Goal: Task Accomplishment & Management: Use online tool/utility

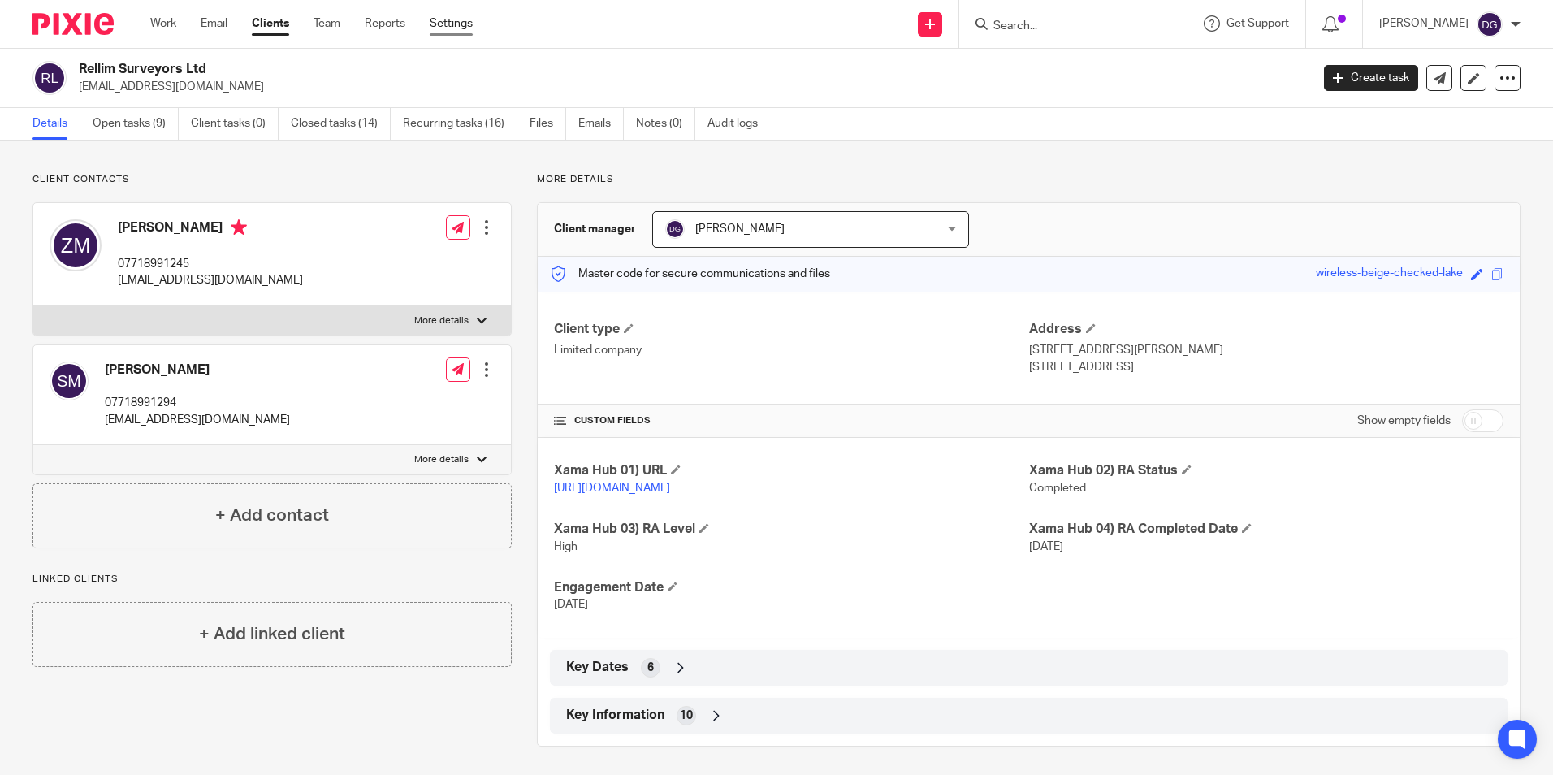
click at [464, 17] on link "Settings" at bounding box center [451, 23] width 43 height 16
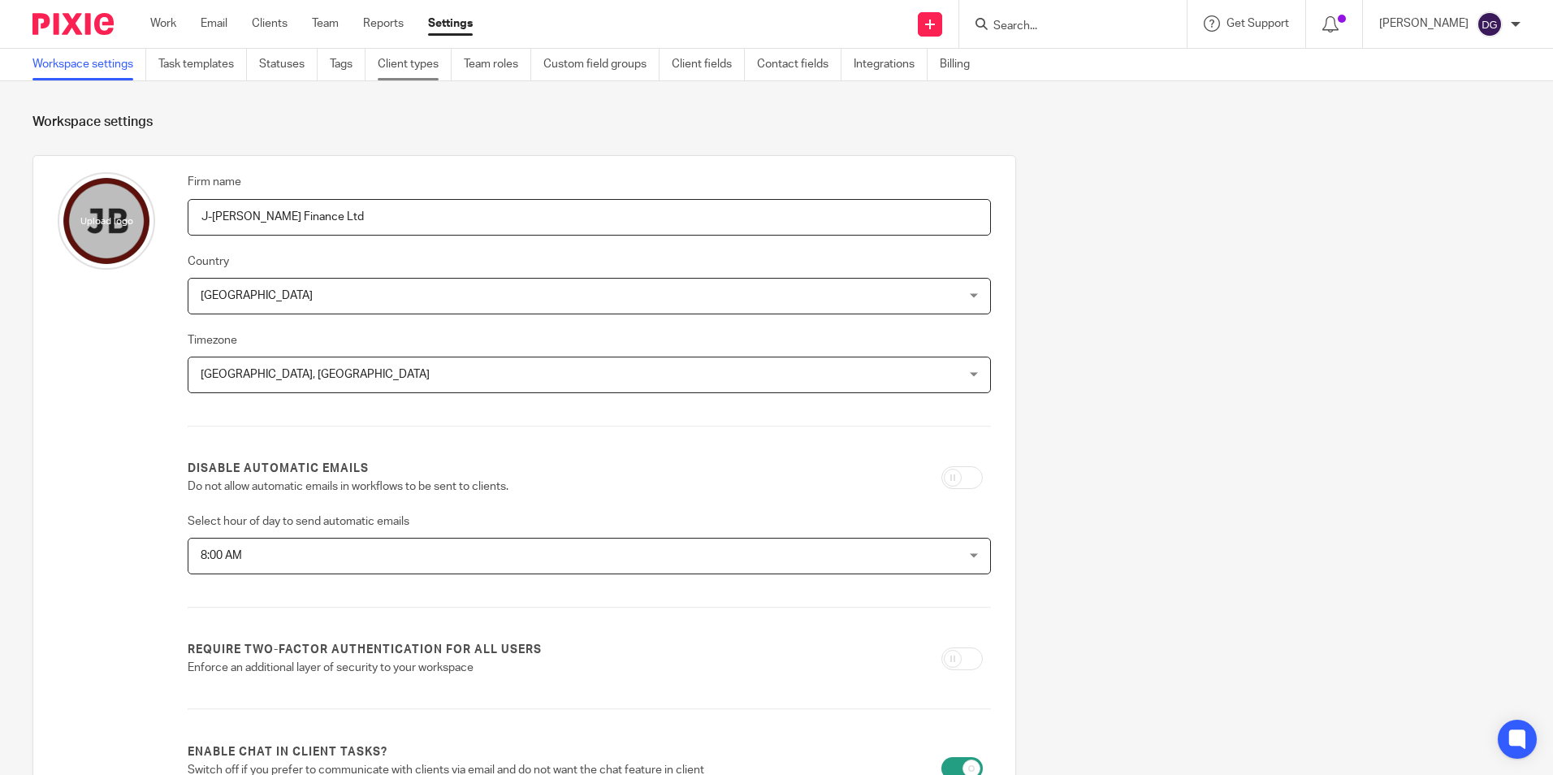
click at [416, 67] on link "Client types" at bounding box center [415, 65] width 74 height 32
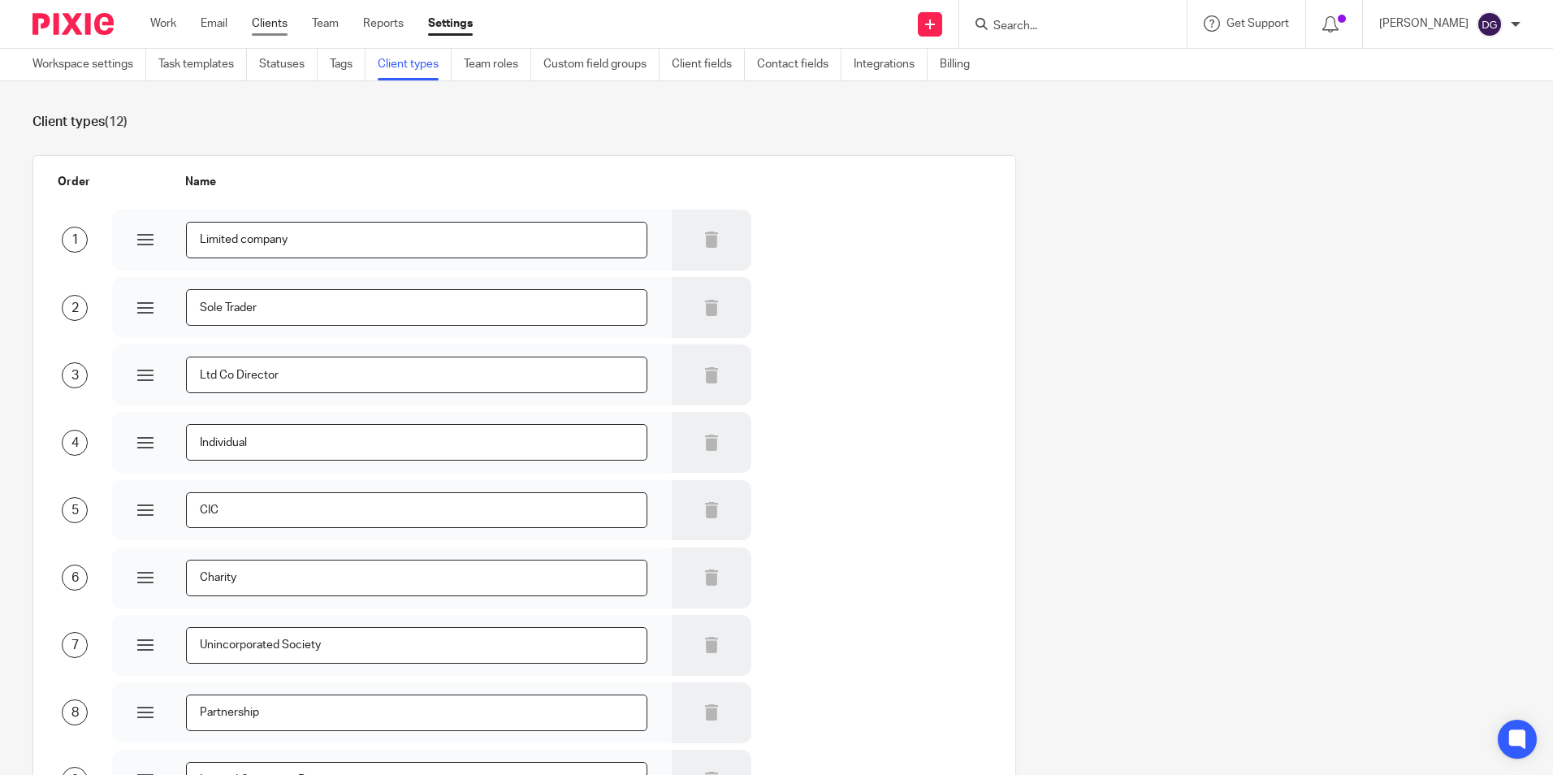
click at [282, 31] on link "Clients" at bounding box center [270, 23] width 36 height 16
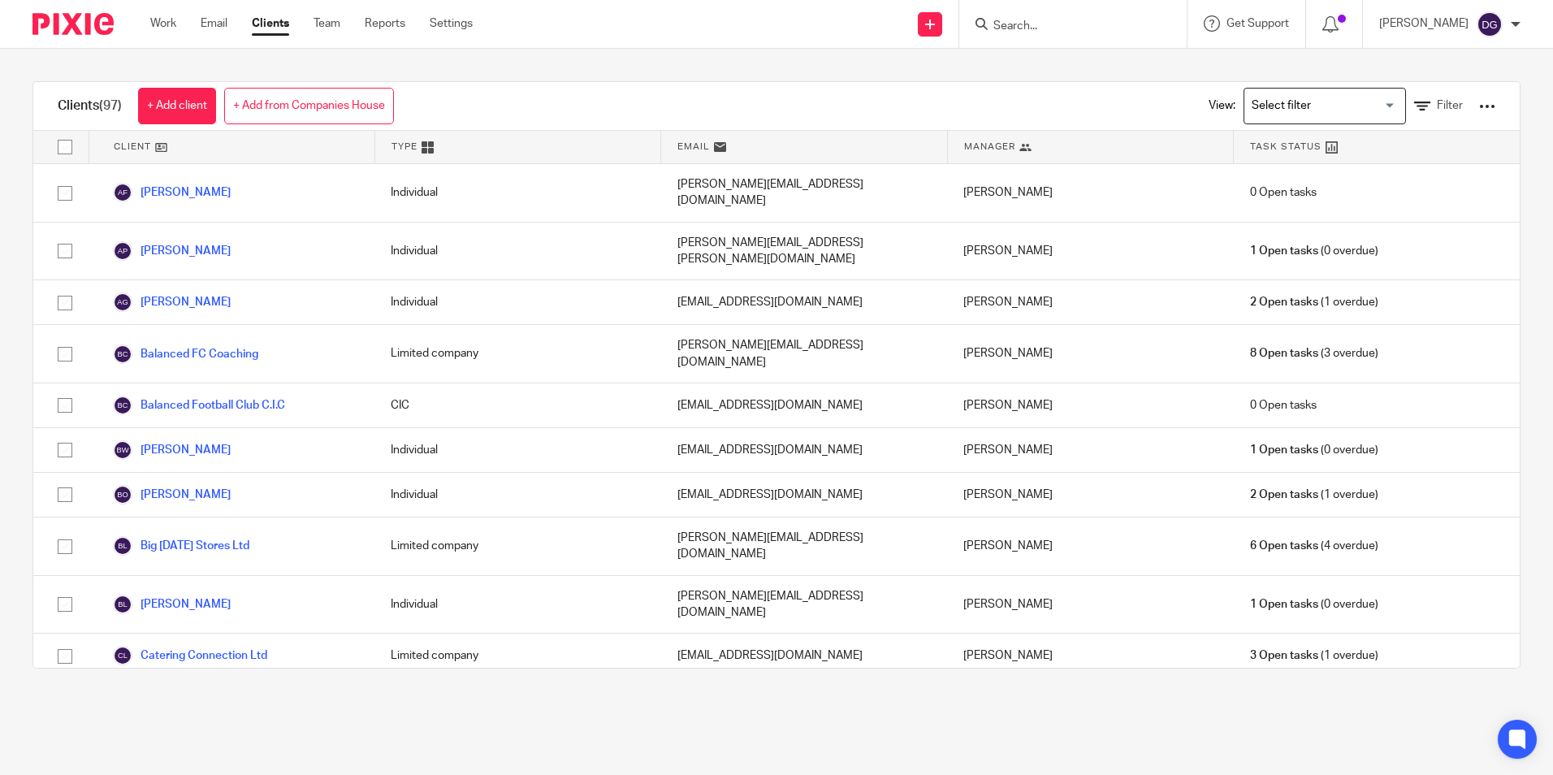
click at [1281, 86] on div "View: Loading... Filter" at bounding box center [1339, 106] width 311 height 48
click at [1295, 117] on input "Search for option" at bounding box center [1321, 106] width 150 height 28
click at [1437, 106] on span "Filter" at bounding box center [1450, 105] width 26 height 11
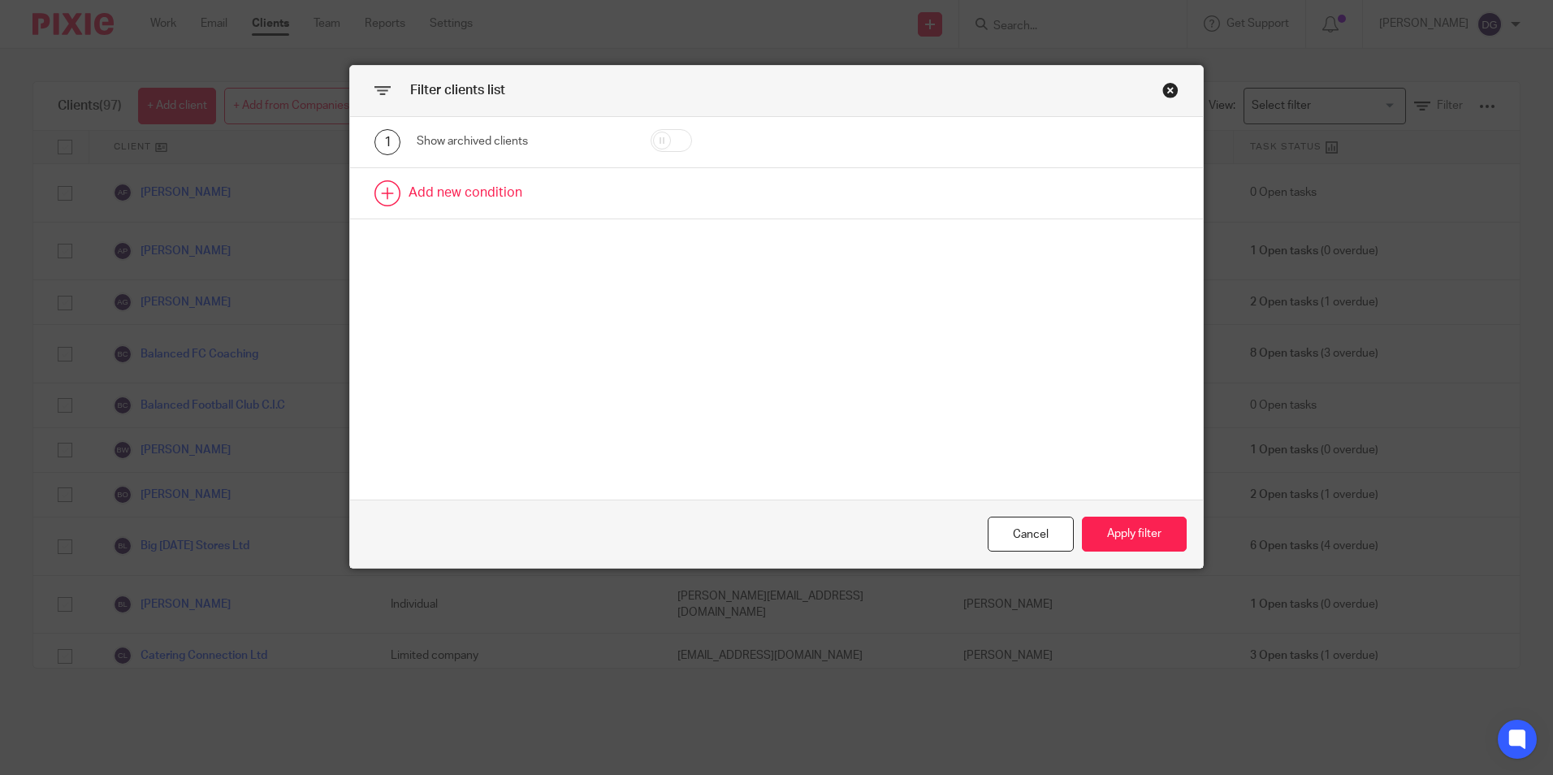
click at [462, 198] on link at bounding box center [776, 193] width 853 height 50
click at [462, 201] on div "Field" at bounding box center [508, 198] width 156 height 34
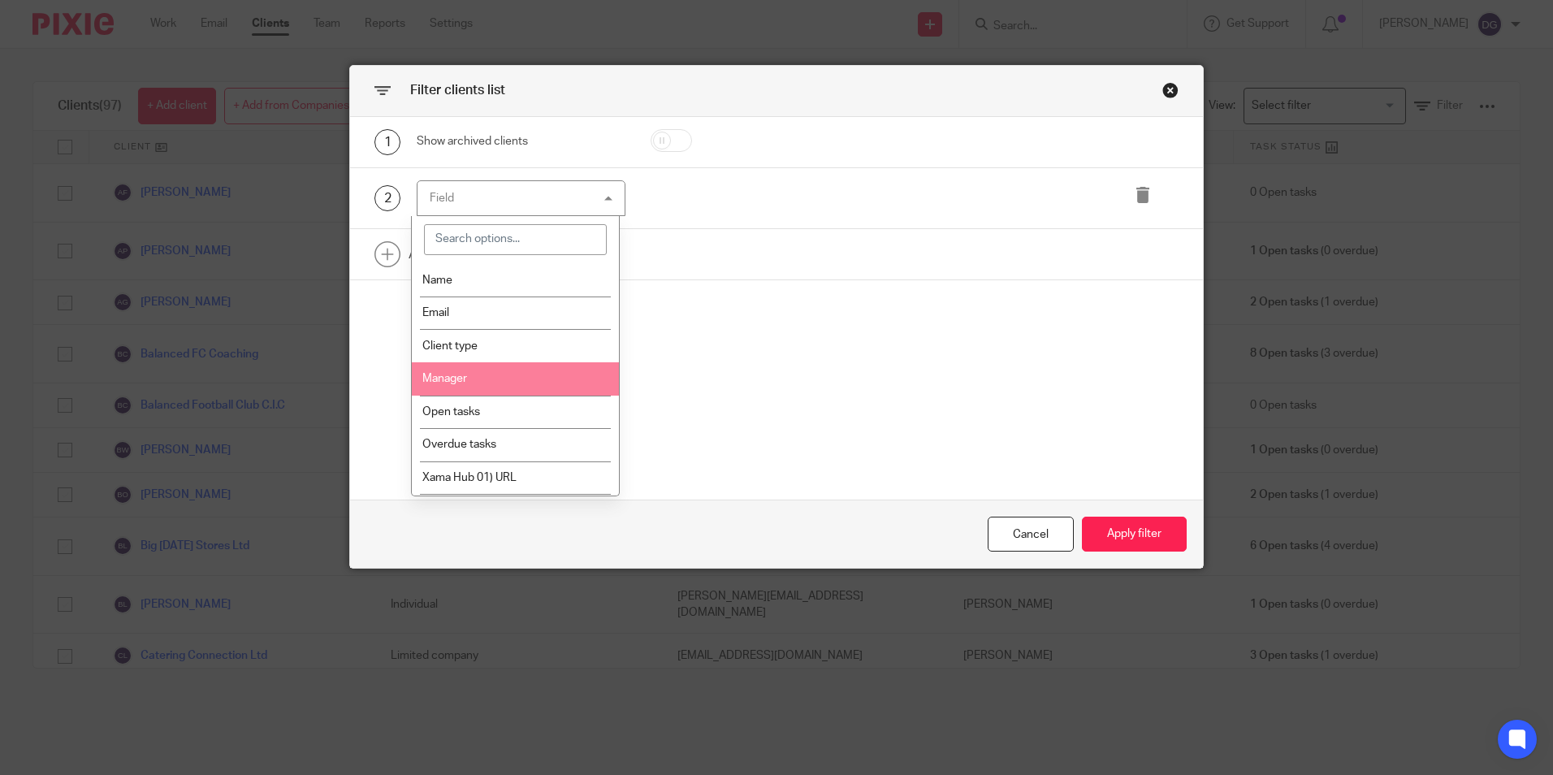
click at [470, 374] on li "Manager" at bounding box center [515, 378] width 207 height 33
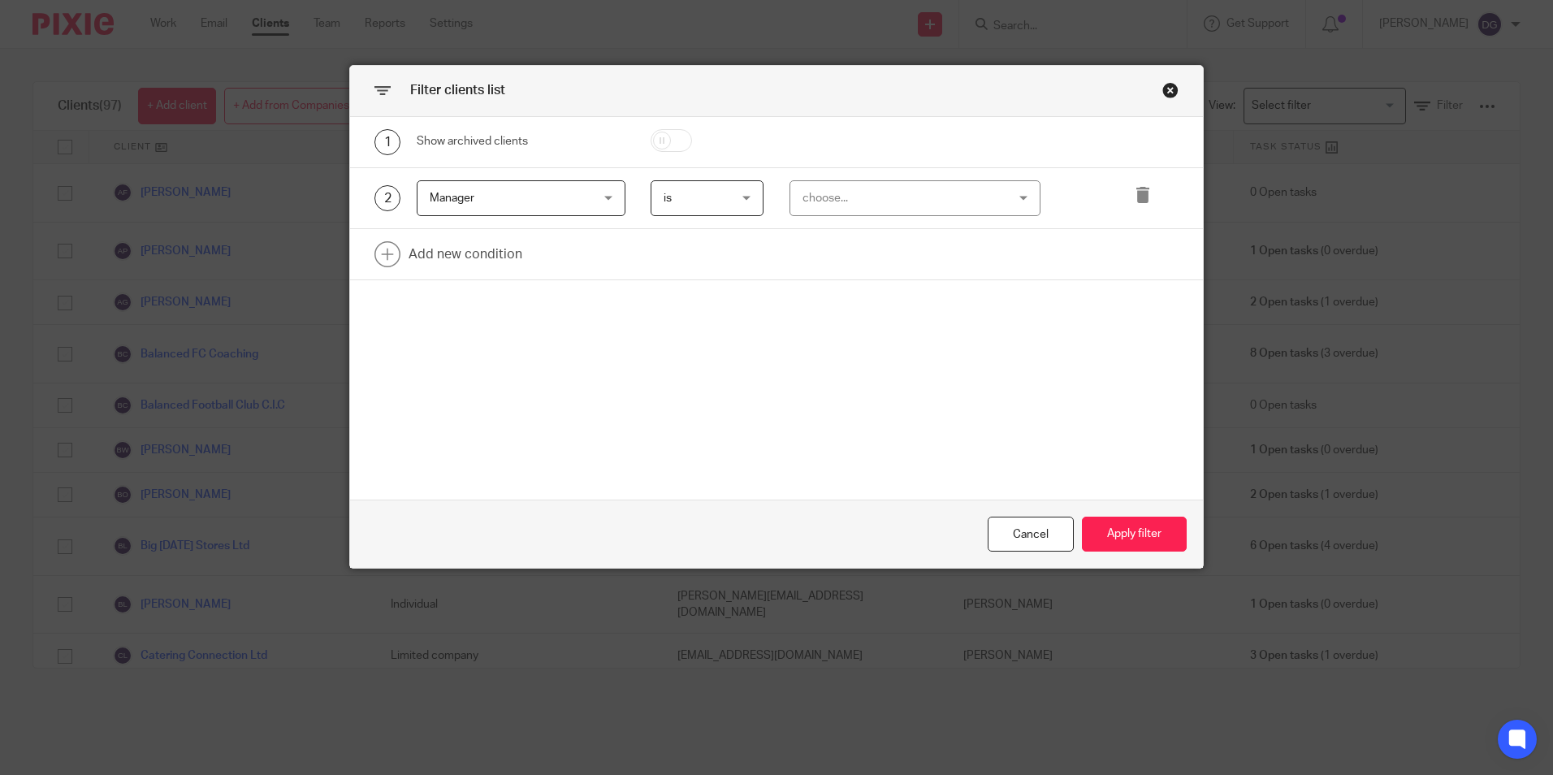
click at [806, 195] on div "choose..." at bounding box center [897, 198] width 190 height 34
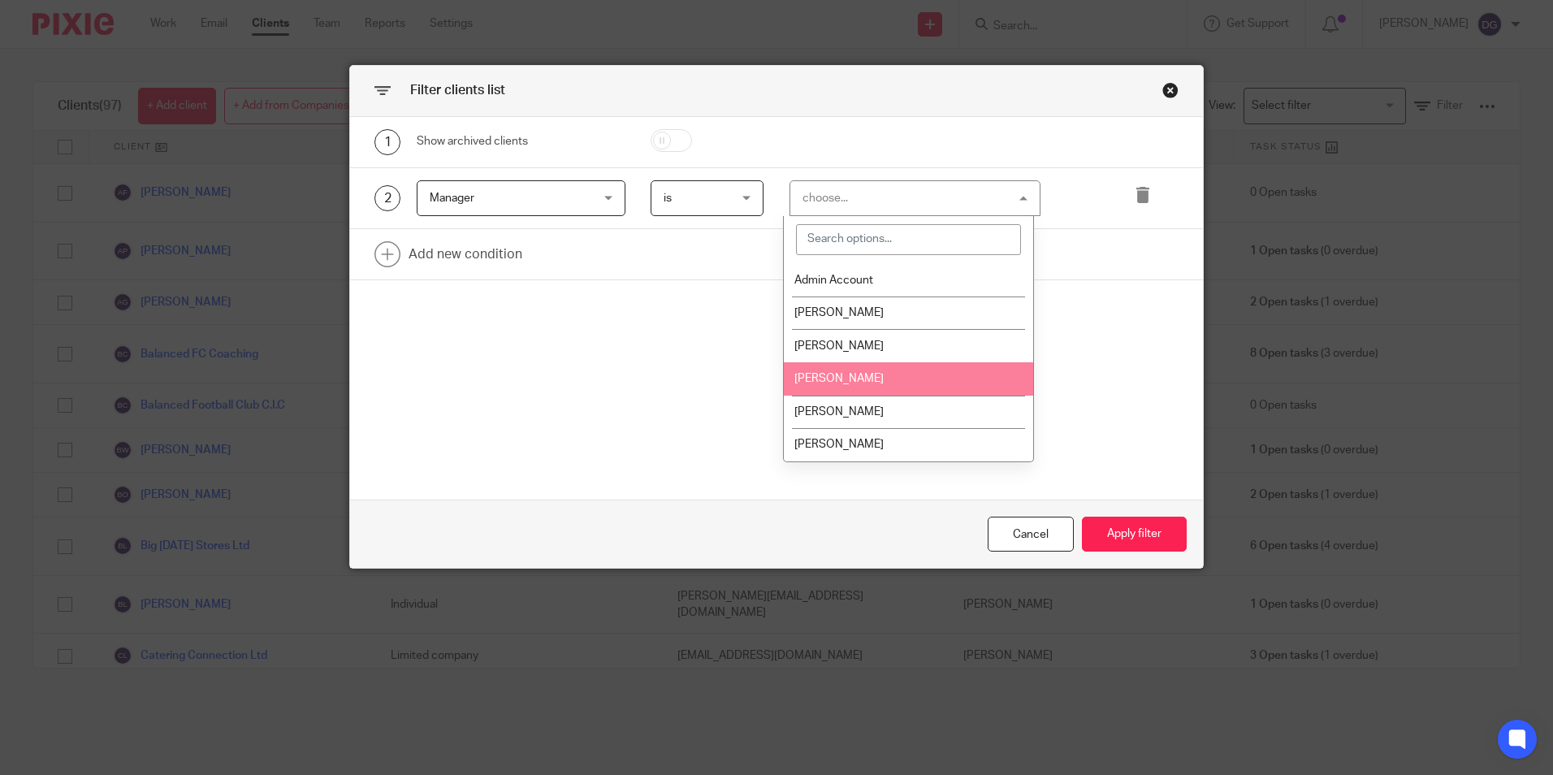
click at [813, 386] on li "[PERSON_NAME]" at bounding box center [908, 378] width 249 height 33
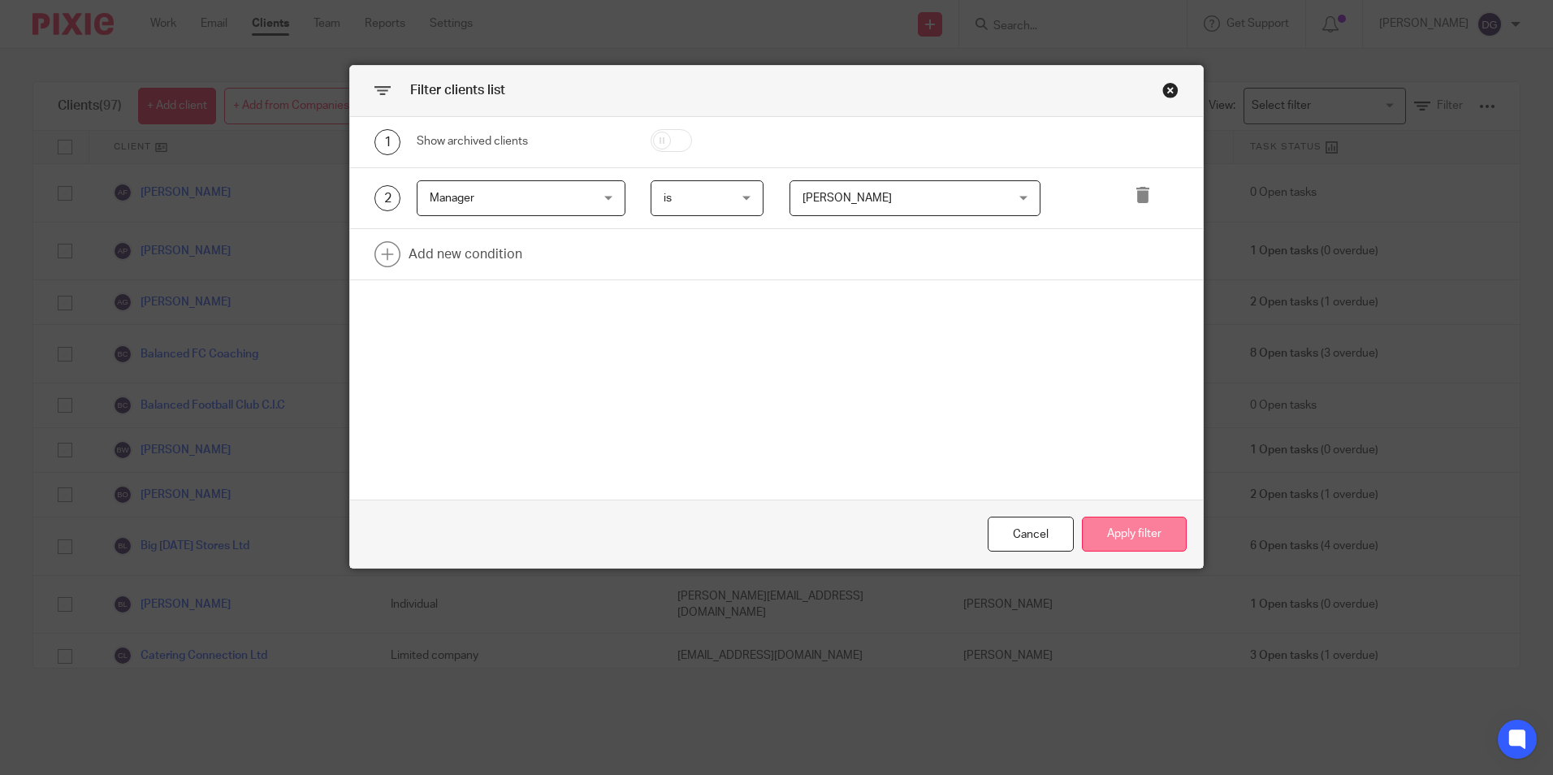
click at [1123, 542] on button "Apply filter" at bounding box center [1134, 534] width 105 height 35
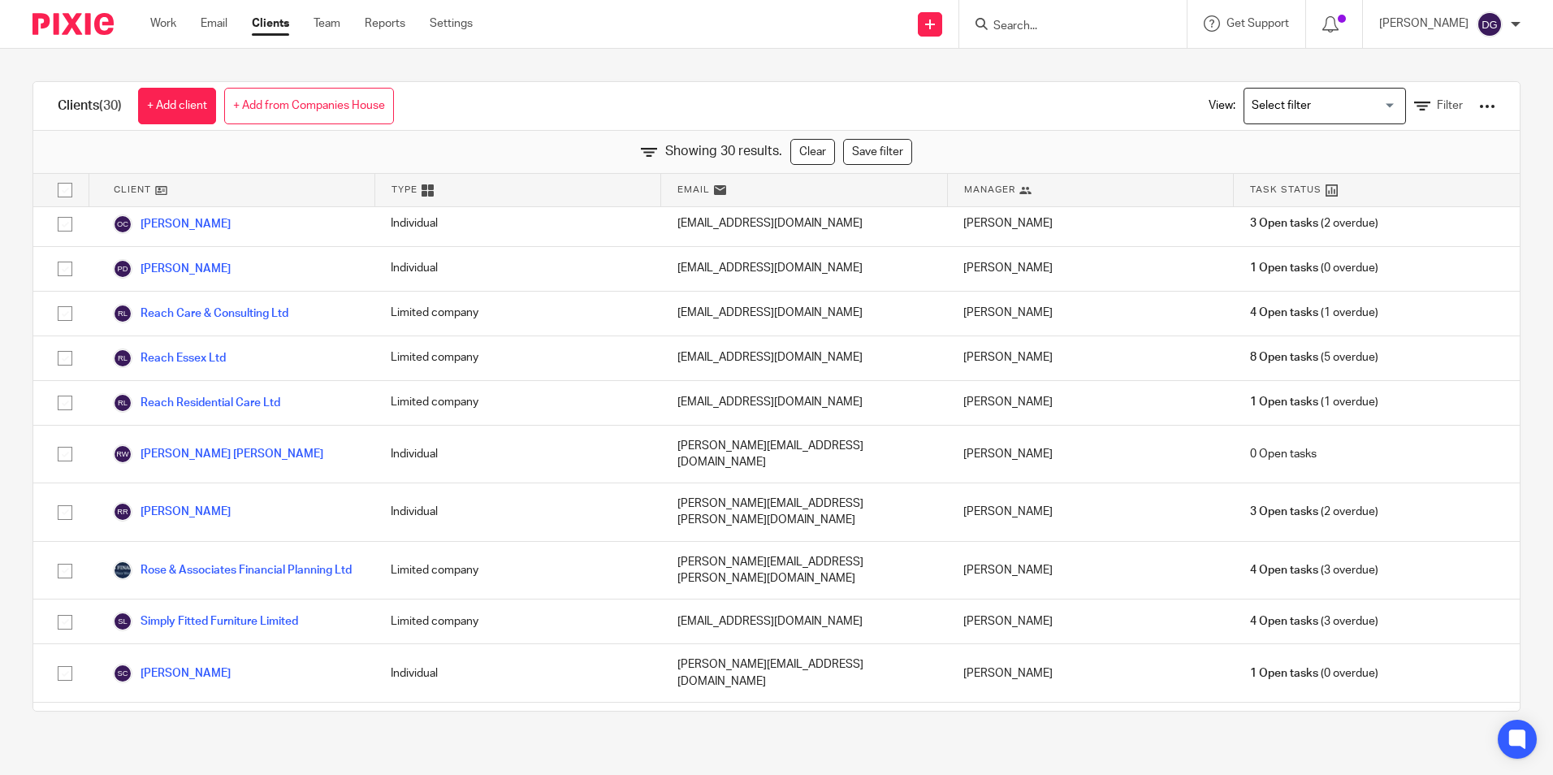
scroll to position [812, 0]
